Goal: Information Seeking & Learning: Find specific fact

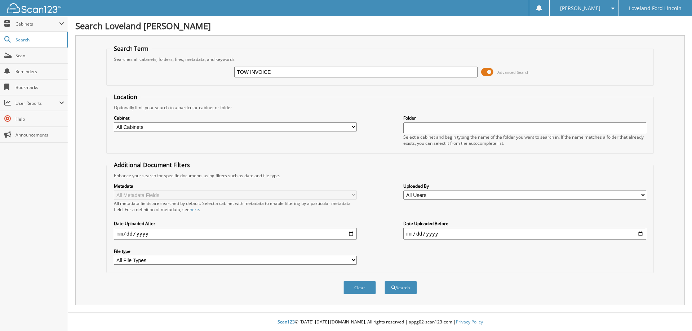
type input "TOW INVOICE"
click at [385, 281] on button "Search" at bounding box center [401, 287] width 32 height 13
type input "T"
type input "TOW INVOICE"
click at [385, 281] on button "Search" at bounding box center [401, 287] width 32 height 13
